Goal: Information Seeking & Learning: Learn about a topic

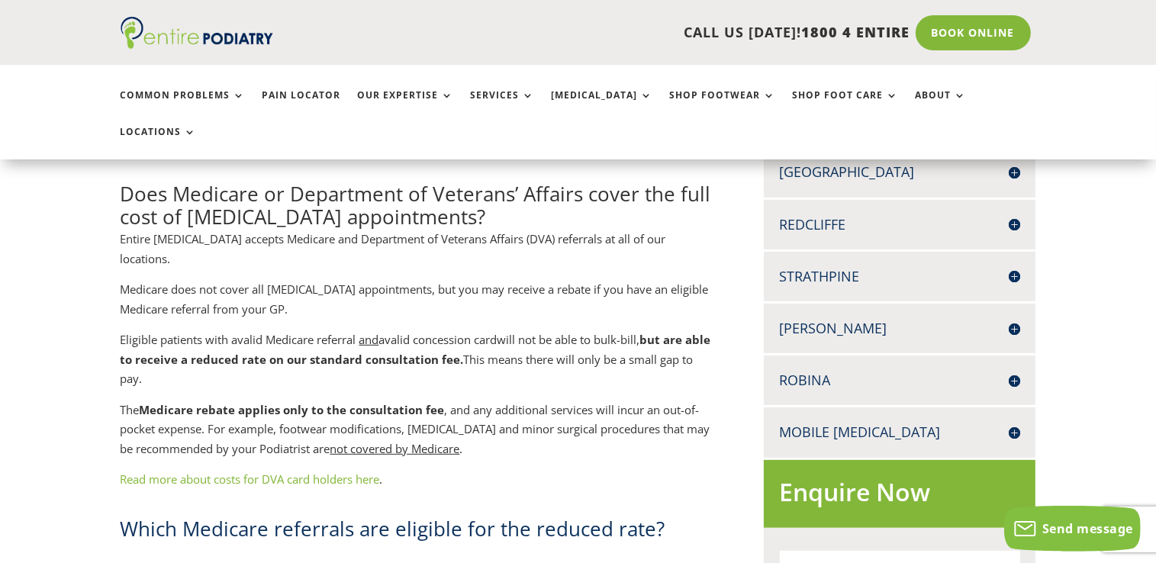
scroll to position [677, 0]
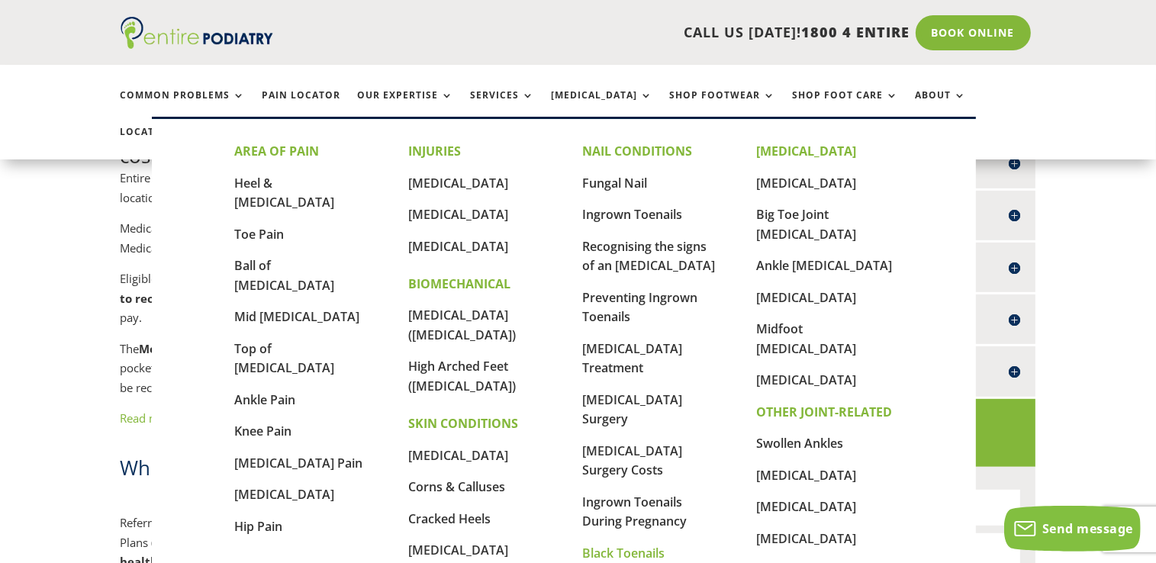
click at [624, 552] on link "Black Toenails" at bounding box center [623, 553] width 82 height 17
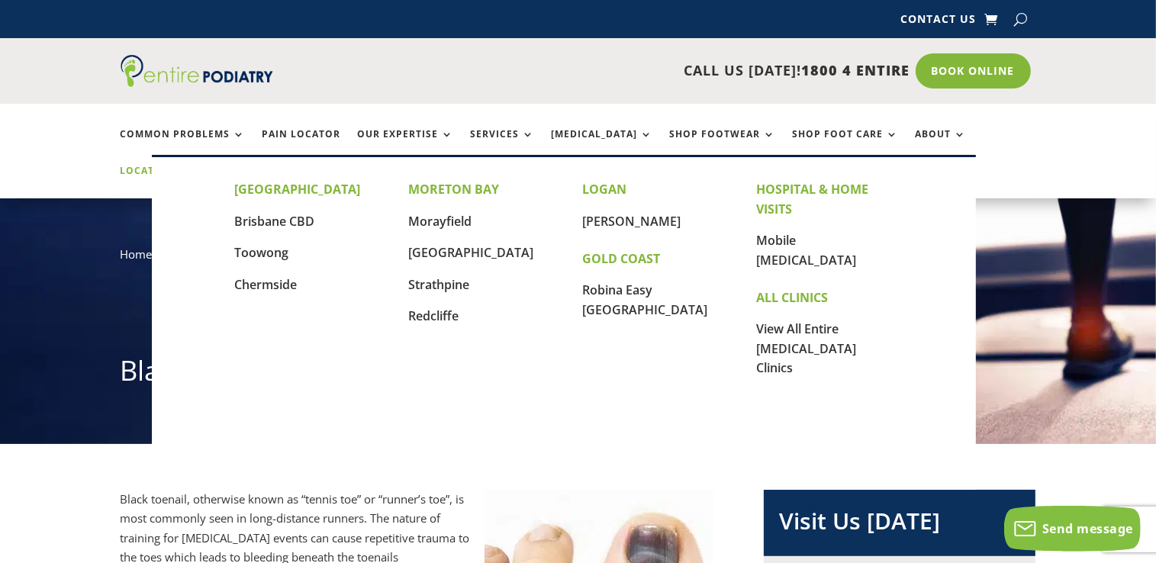
click at [197, 166] on link "Locations" at bounding box center [159, 182] width 76 height 33
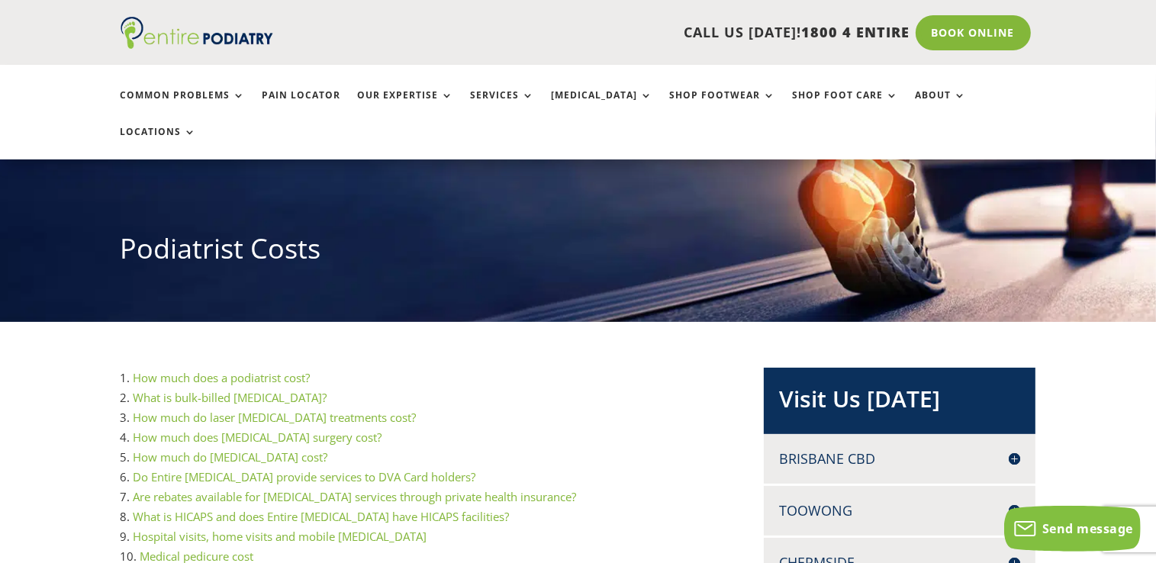
click at [239, 370] on link "How much does a podiatrist cost?" at bounding box center [221, 377] width 177 height 15
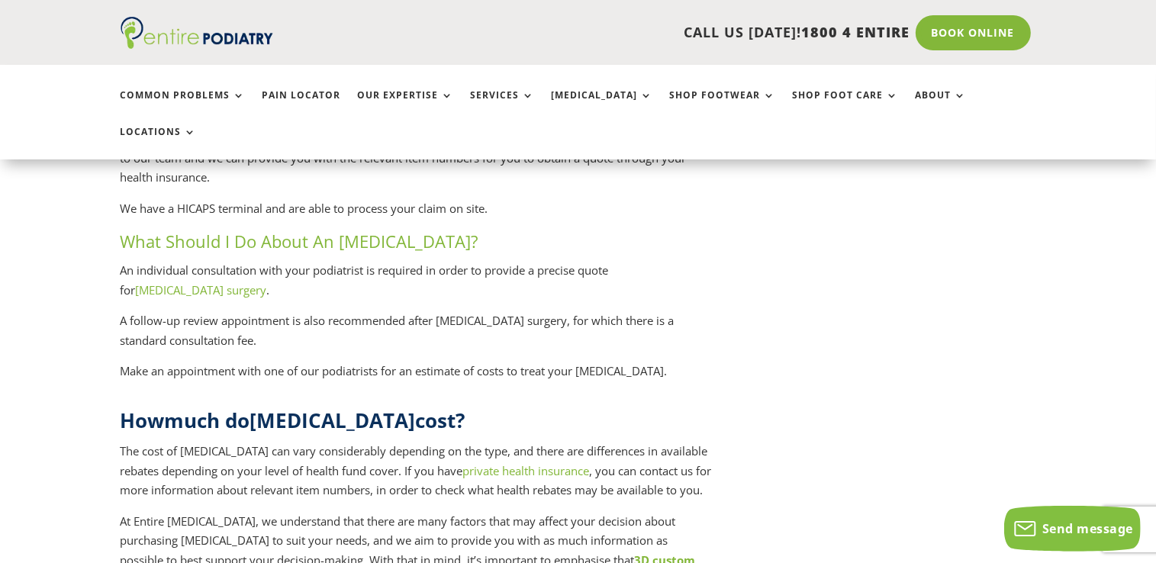
scroll to position [3073, 0]
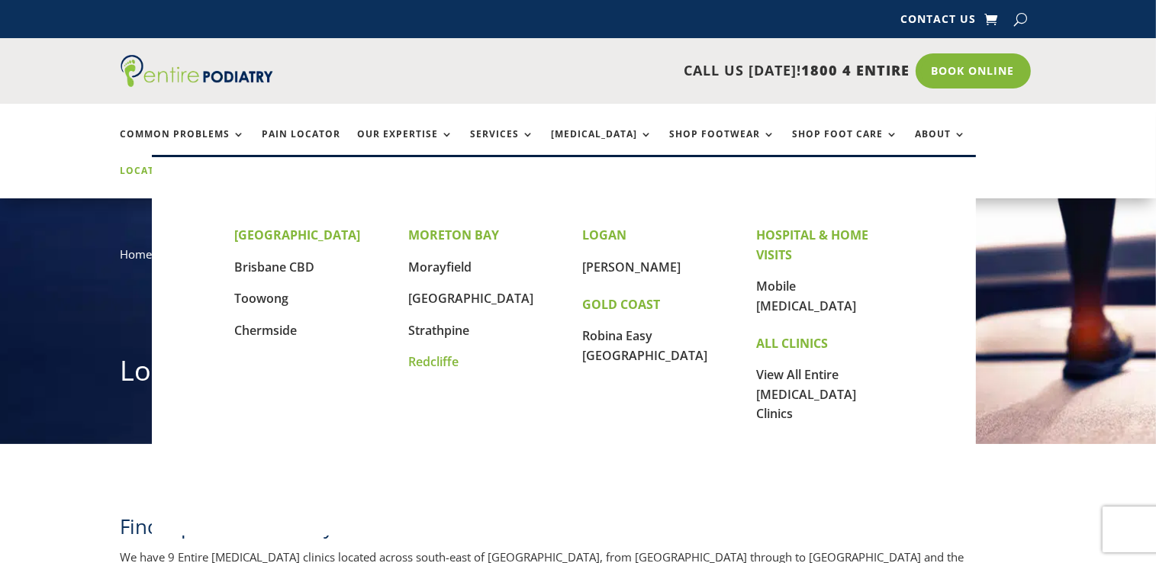
click at [426, 364] on link "Redcliffe" at bounding box center [433, 361] width 50 height 17
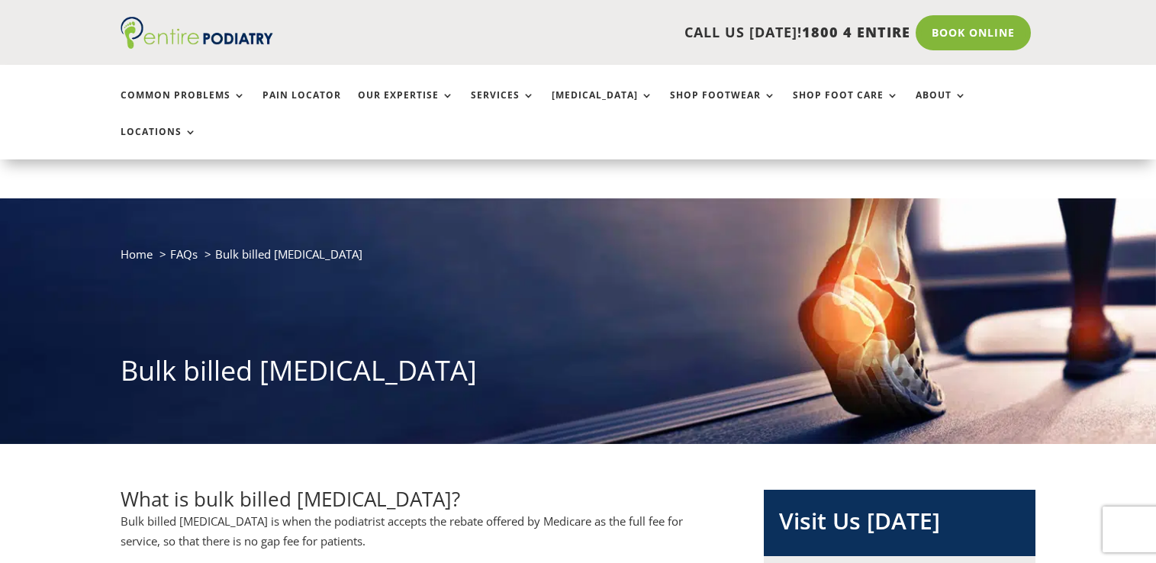
scroll to position [67, 0]
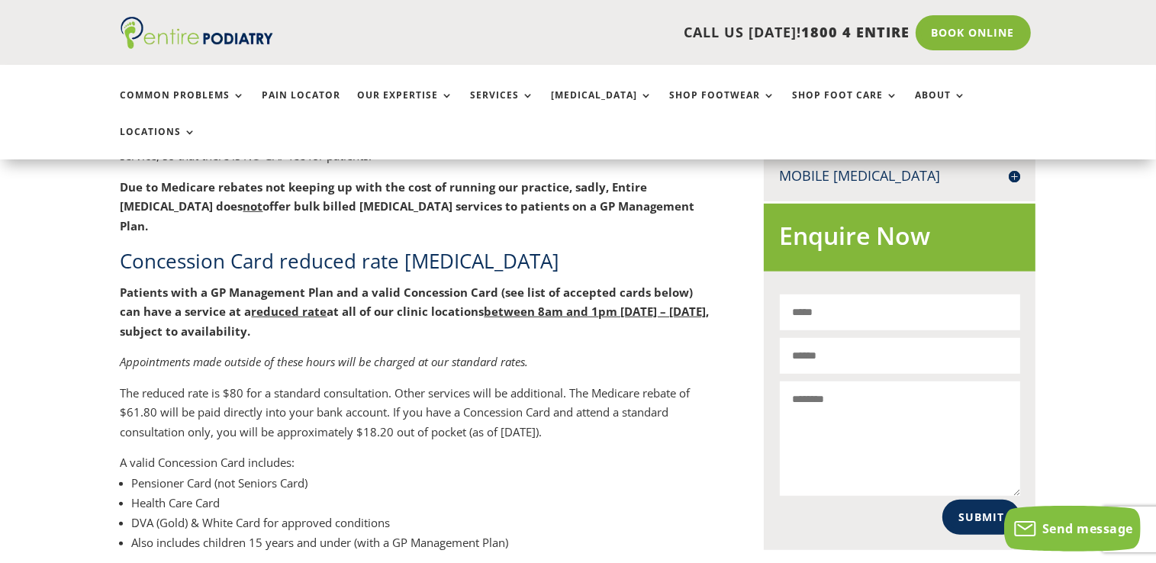
scroll to position [751, 0]
